Goal: Check status

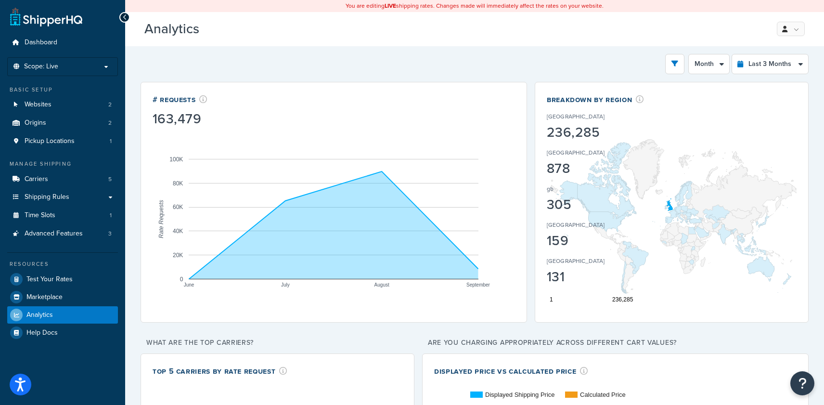
select select "last_3_months"
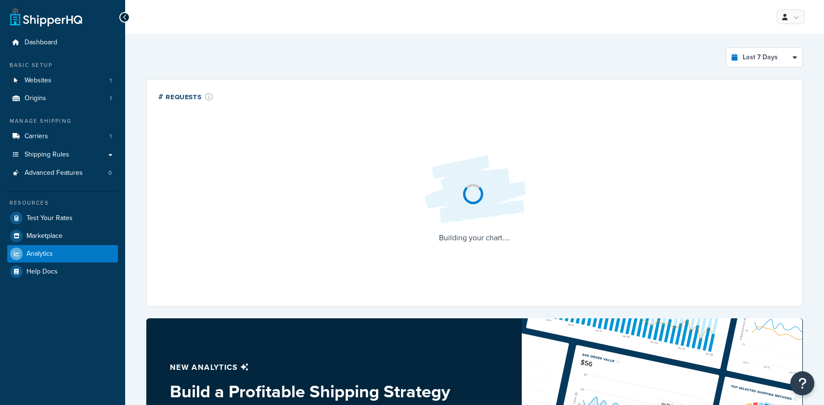
select select "last_7_days"
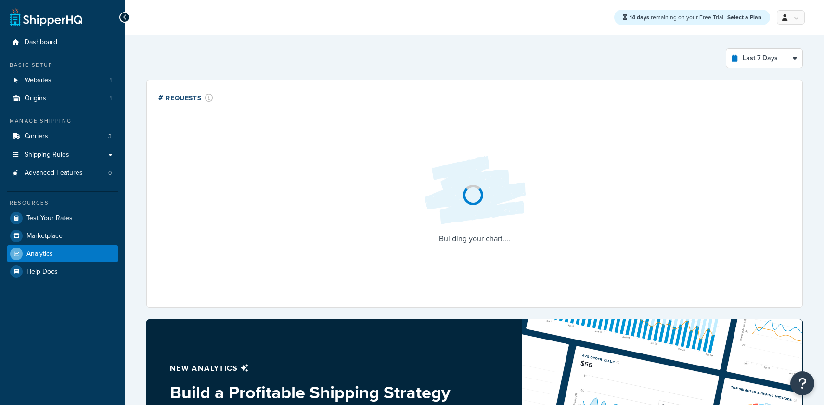
select select "last_7_days"
